Goal: Navigation & Orientation: Find specific page/section

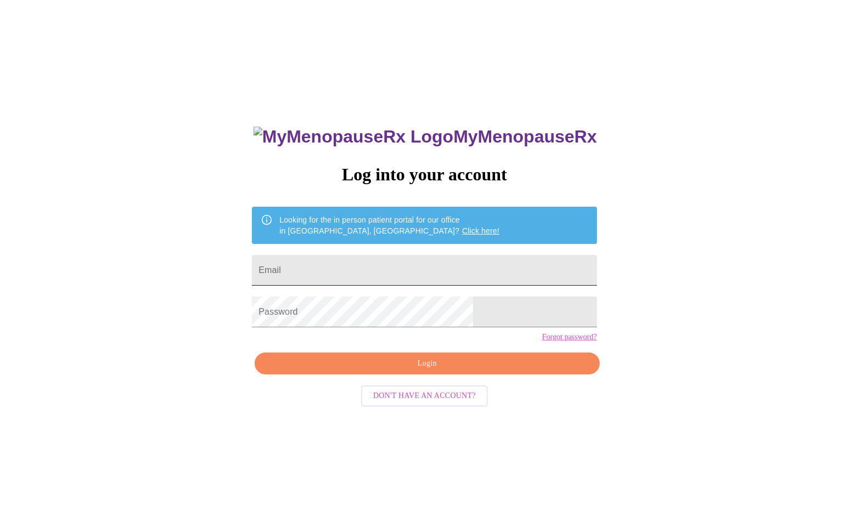
click at [419, 276] on input "Email" at bounding box center [424, 270] width 345 height 31
type input "vdonatucci@gmail.com"
click at [419, 371] on span "Login" at bounding box center [426, 364] width 319 height 14
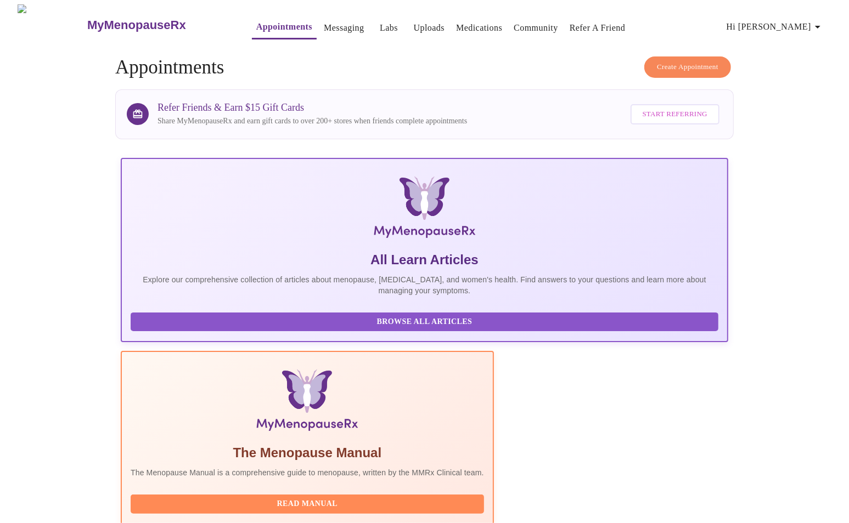
click at [467, 22] on link "Medications" at bounding box center [479, 27] width 46 height 15
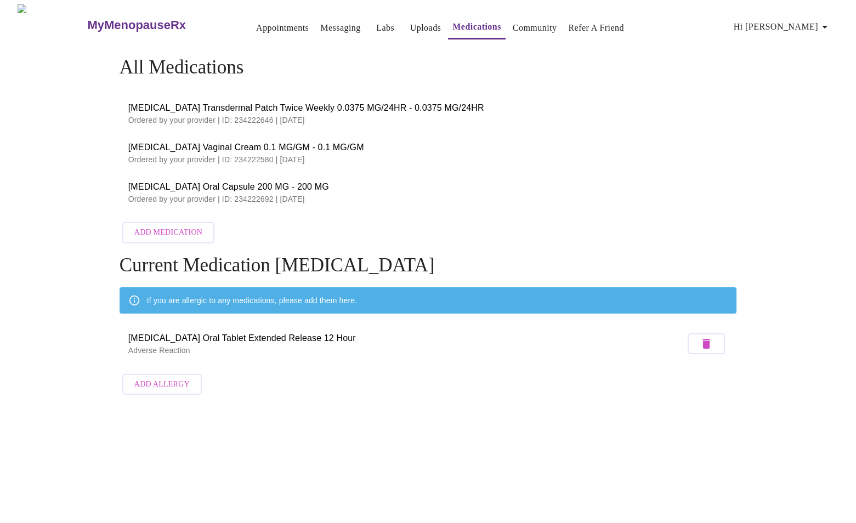
click at [256, 20] on link "Appointments" at bounding box center [282, 27] width 53 height 15
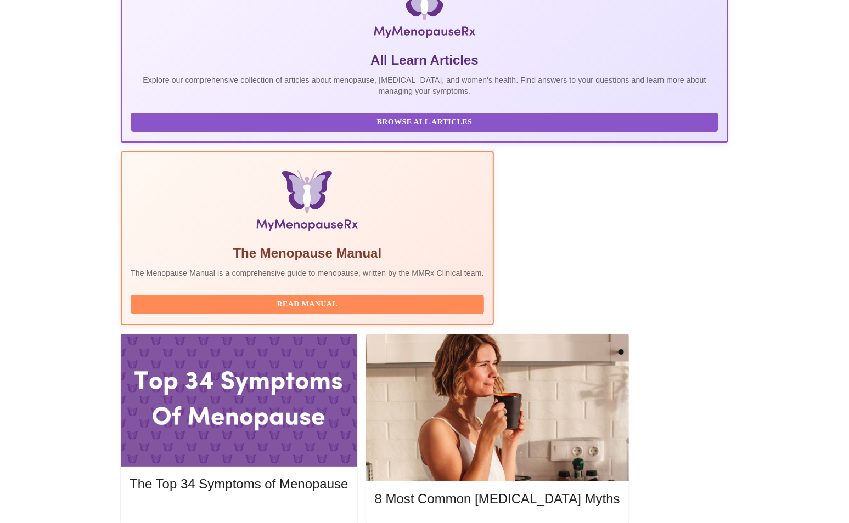
scroll to position [200, 0]
